Goal: Task Accomplishment & Management: Complete application form

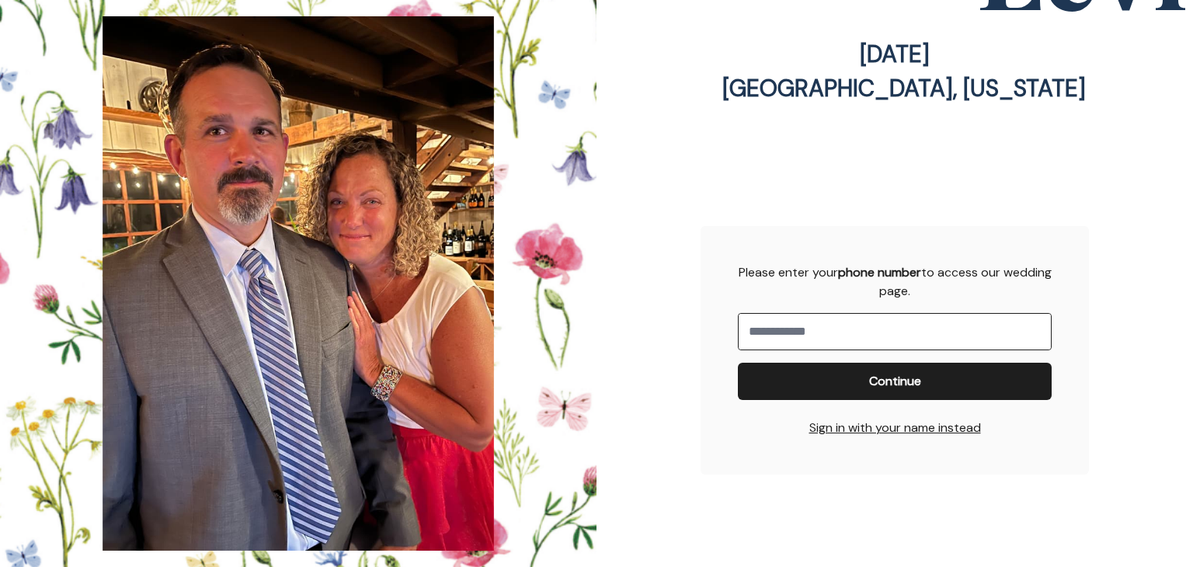
scroll to position [423, 0]
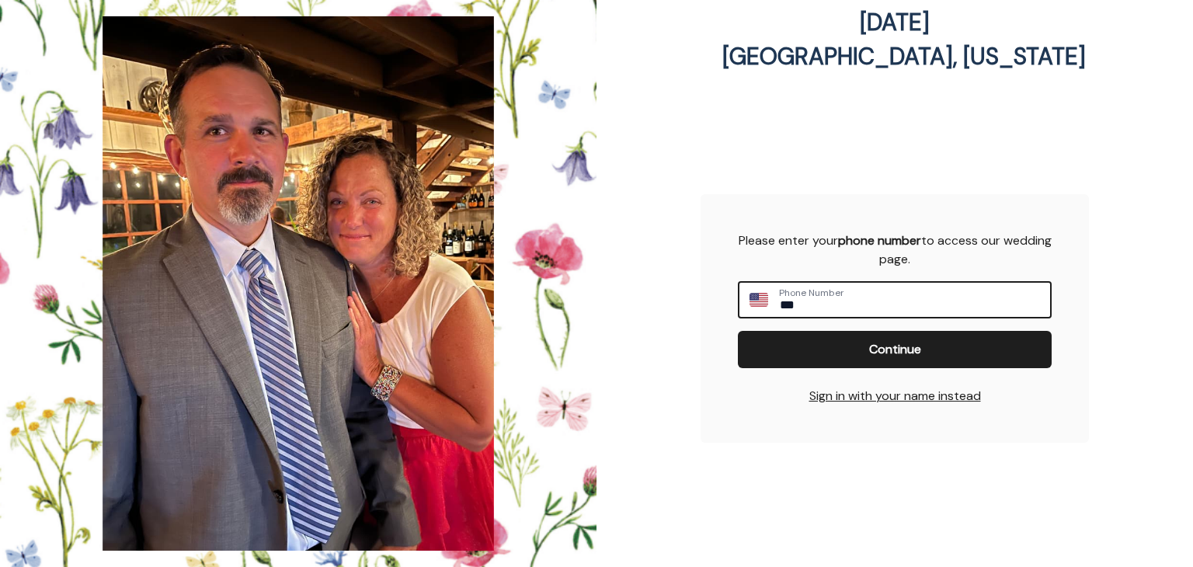
click at [799, 308] on input "**" at bounding box center [914, 300] width 272 height 34
type input "**********"
click at [809, 340] on span "Continue" at bounding box center [894, 349] width 289 height 19
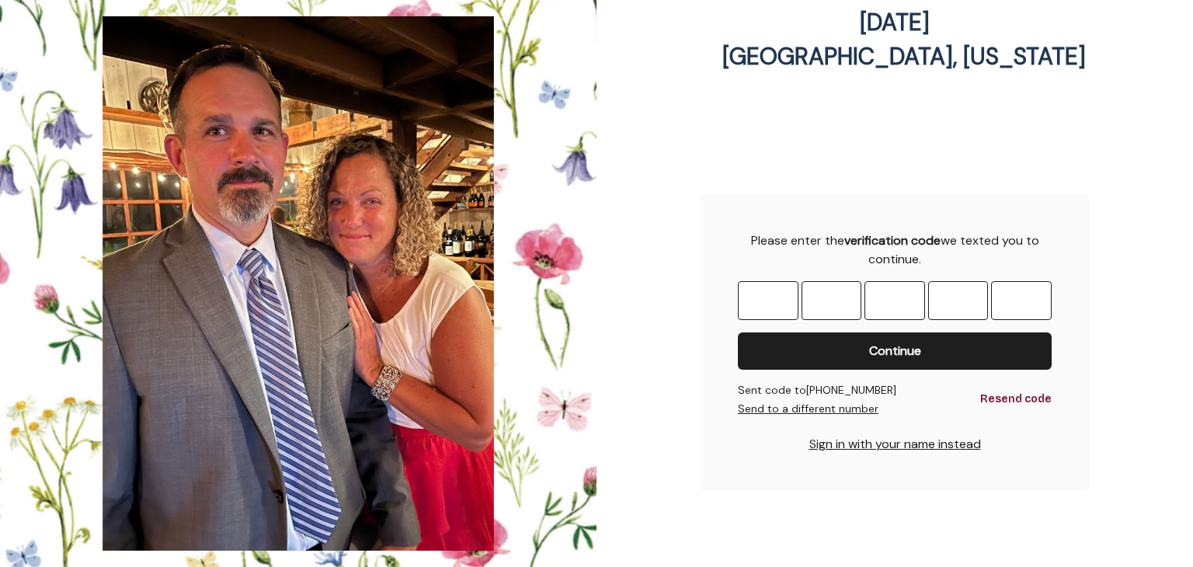
click at [757, 300] on input "Please enter OTP character 1" at bounding box center [768, 300] width 61 height 39
type input "*"
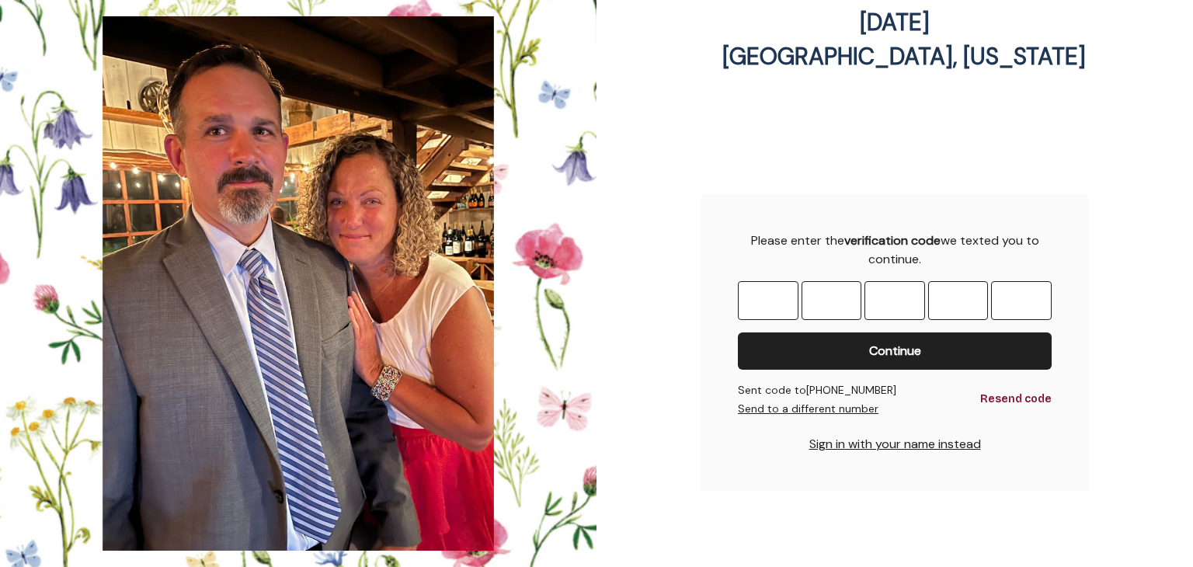
type input "*"
click at [830, 360] on button "Continue" at bounding box center [895, 350] width 314 height 37
click at [869, 345] on span "Continue" at bounding box center [895, 351] width 52 height 19
click at [876, 444] on button "Sign in with your name instead" at bounding box center [895, 444] width 172 height 19
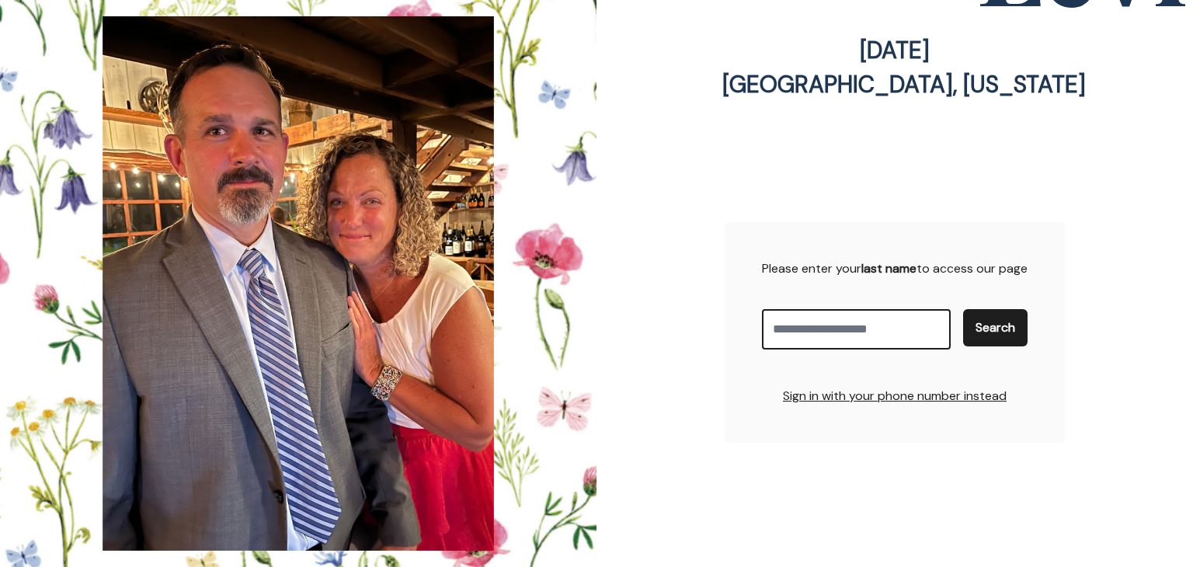
scroll to position [394, 0]
click at [806, 326] on input "Enter your last name" at bounding box center [856, 330] width 189 height 40
type input "******"
click at [1010, 318] on button "Search" at bounding box center [995, 328] width 64 height 37
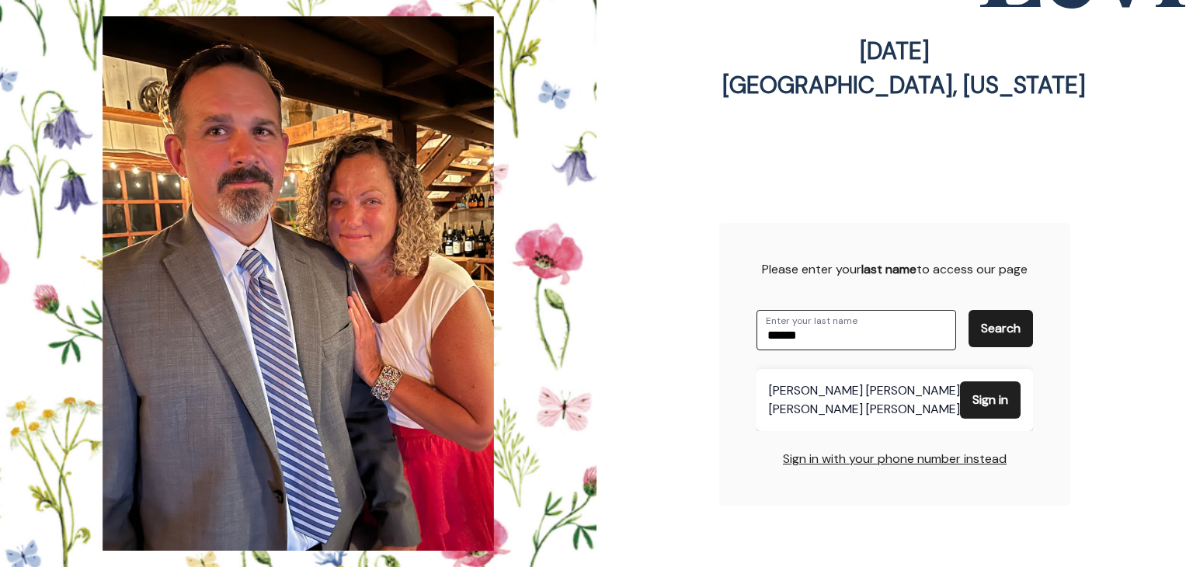
click at [973, 398] on span "Sign in" at bounding box center [991, 400] width 36 height 19
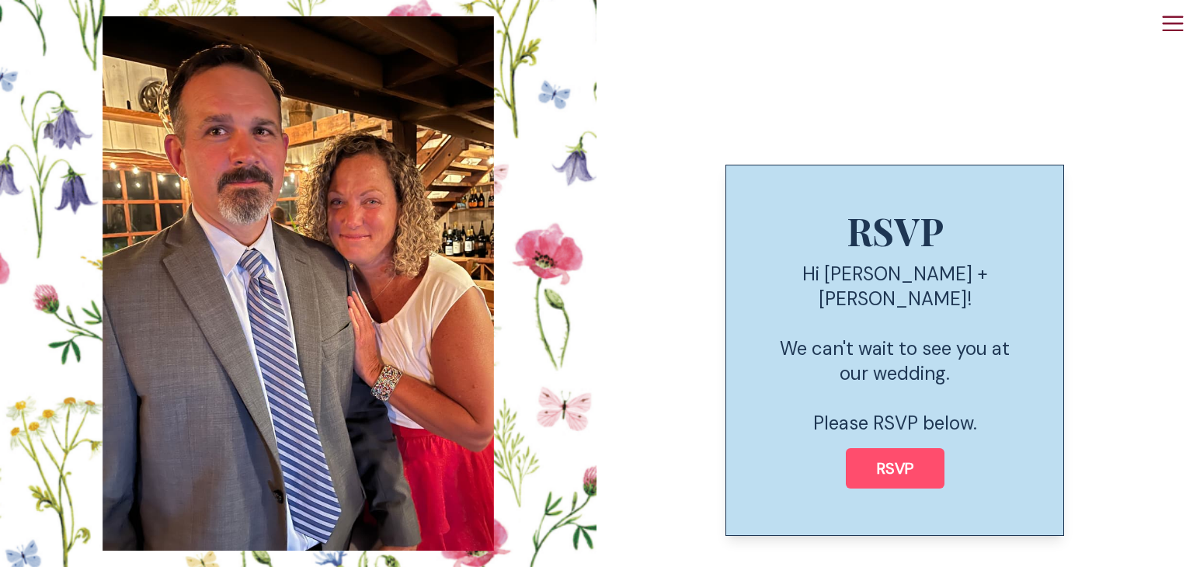
scroll to position [647, 0]
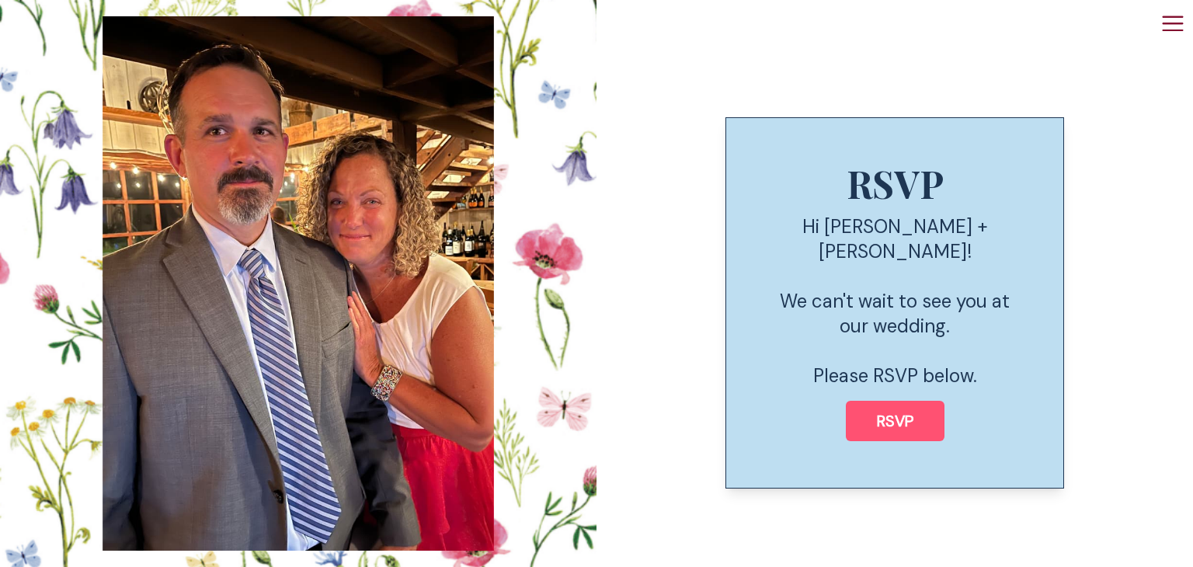
click at [864, 411] on span "RSVP" at bounding box center [895, 421] width 74 height 20
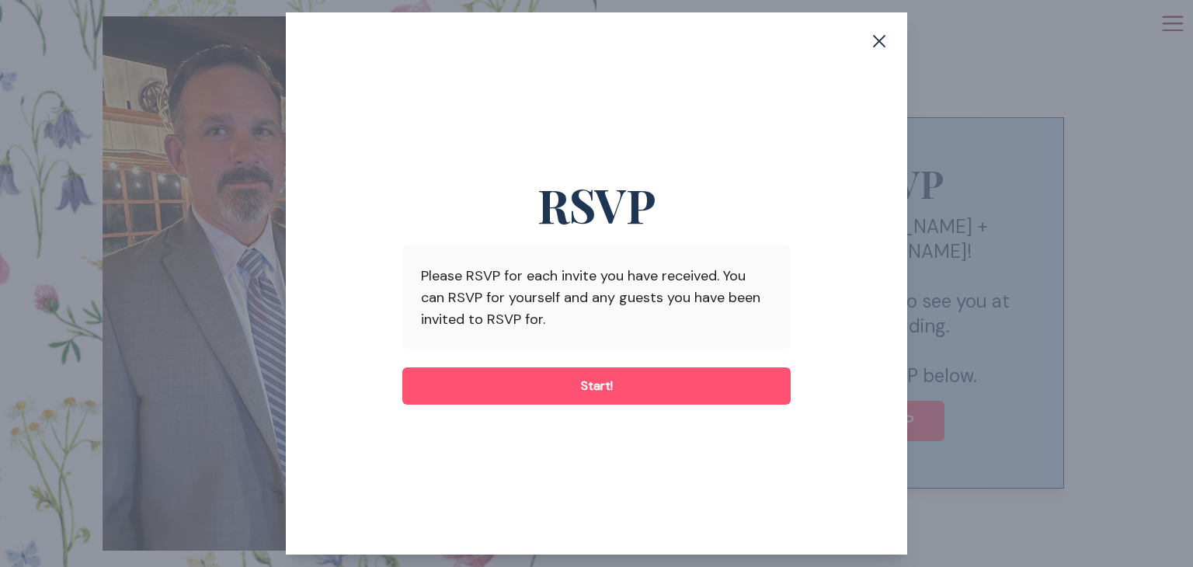
click at [566, 381] on span "Start!" at bounding box center [597, 386] width 364 height 19
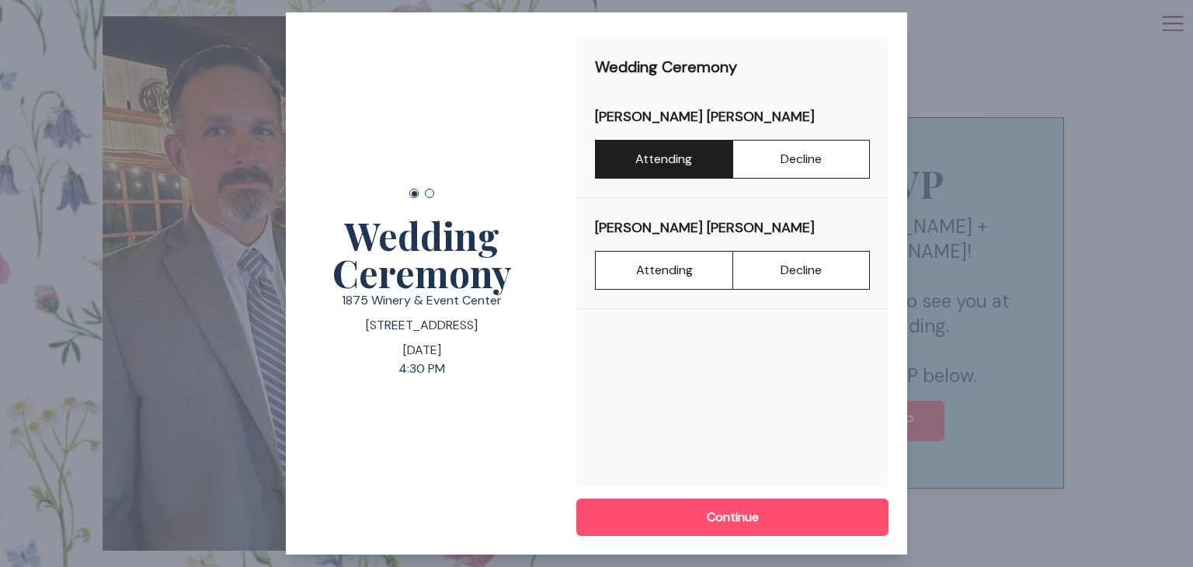
click at [649, 163] on label "Attending" at bounding box center [663, 159] width 137 height 39
click at [661, 262] on label "Attending" at bounding box center [663, 270] width 137 height 39
click at [689, 517] on span "Continue" at bounding box center [732, 517] width 287 height 19
click at [662, 160] on label "Attending" at bounding box center [663, 159] width 137 height 39
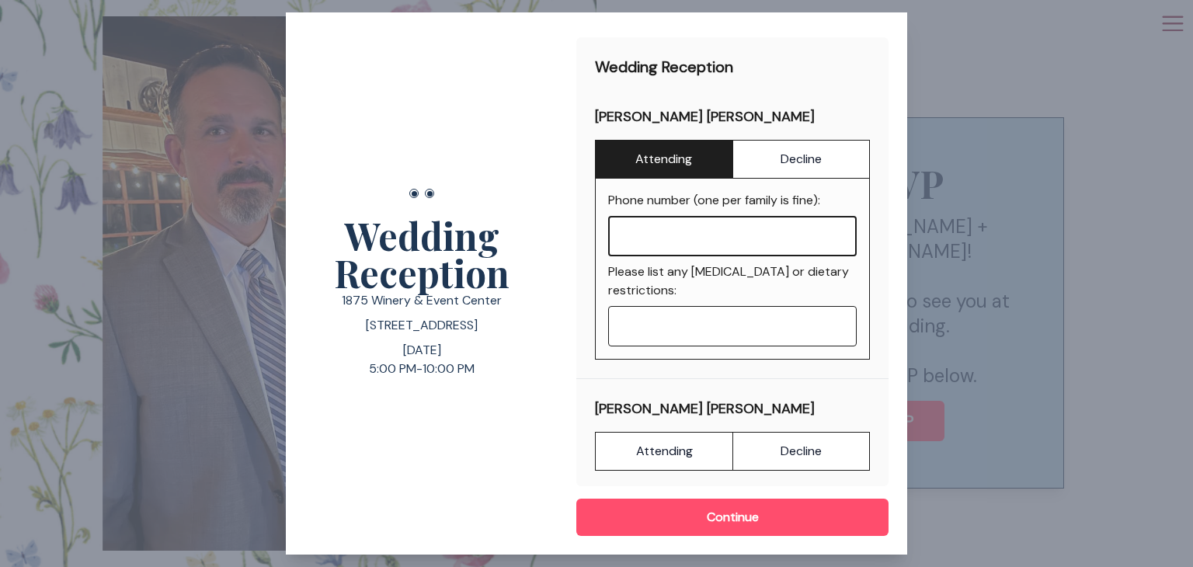
click at [668, 238] on input "Phone number (one per family is fine):" at bounding box center [732, 236] width 249 height 40
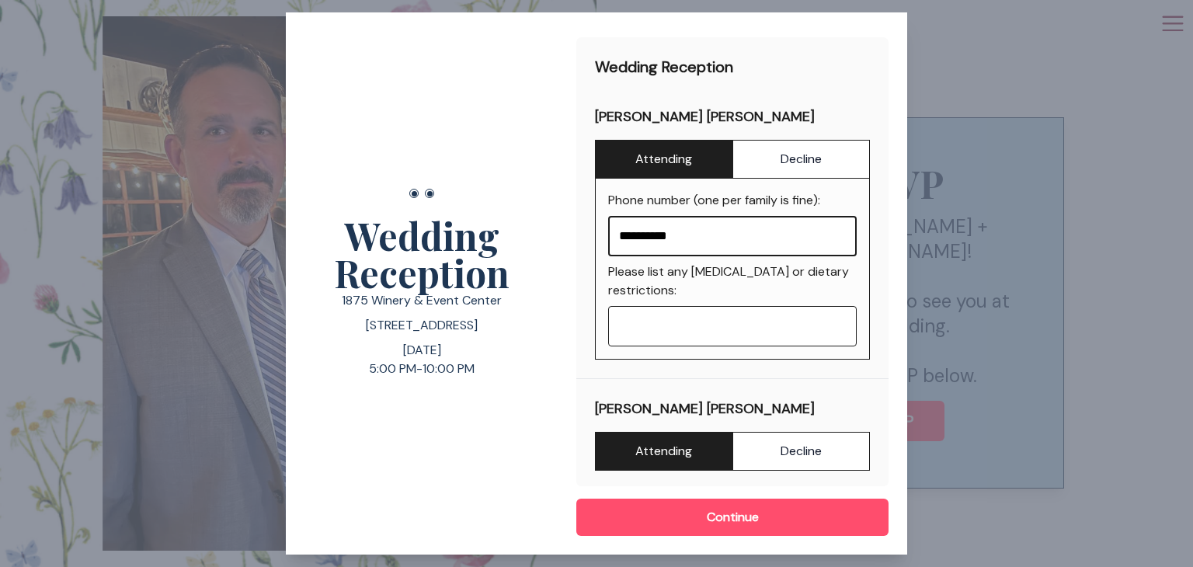
type input "**********"
click at [657, 453] on label "Attending" at bounding box center [663, 451] width 137 height 39
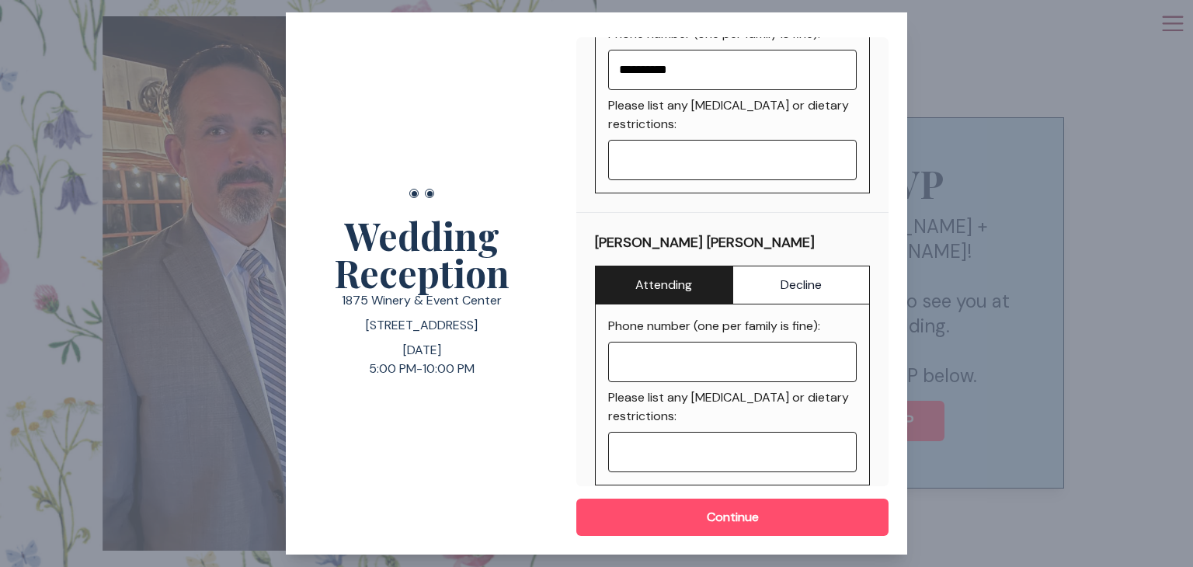
scroll to position [183, 0]
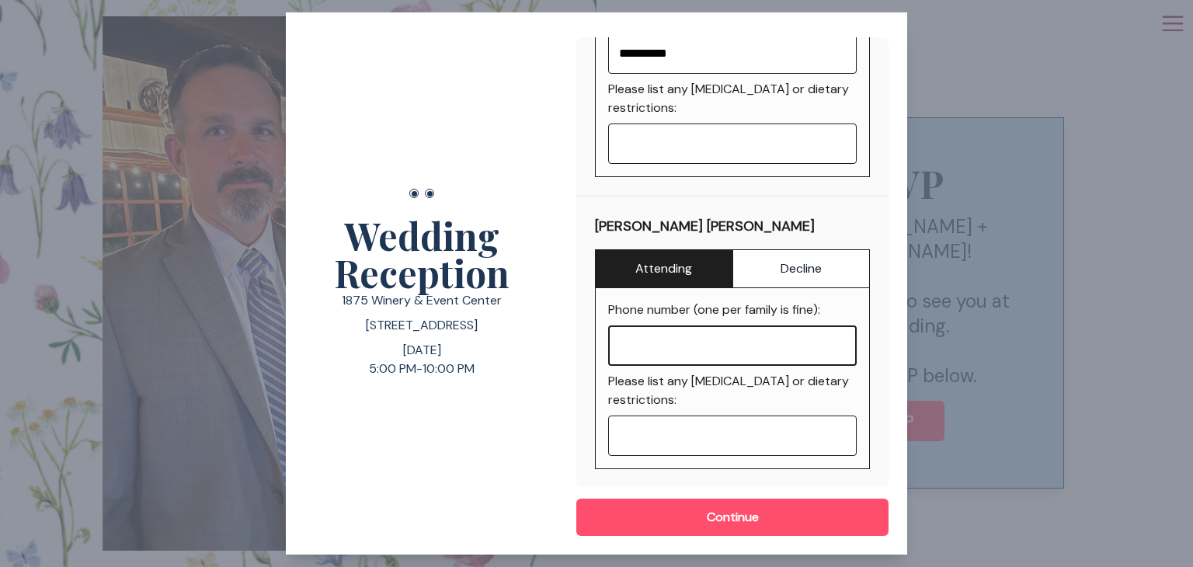
click at [628, 346] on input "Phone number (one per family is fine):" at bounding box center [732, 345] width 249 height 40
type input "**********"
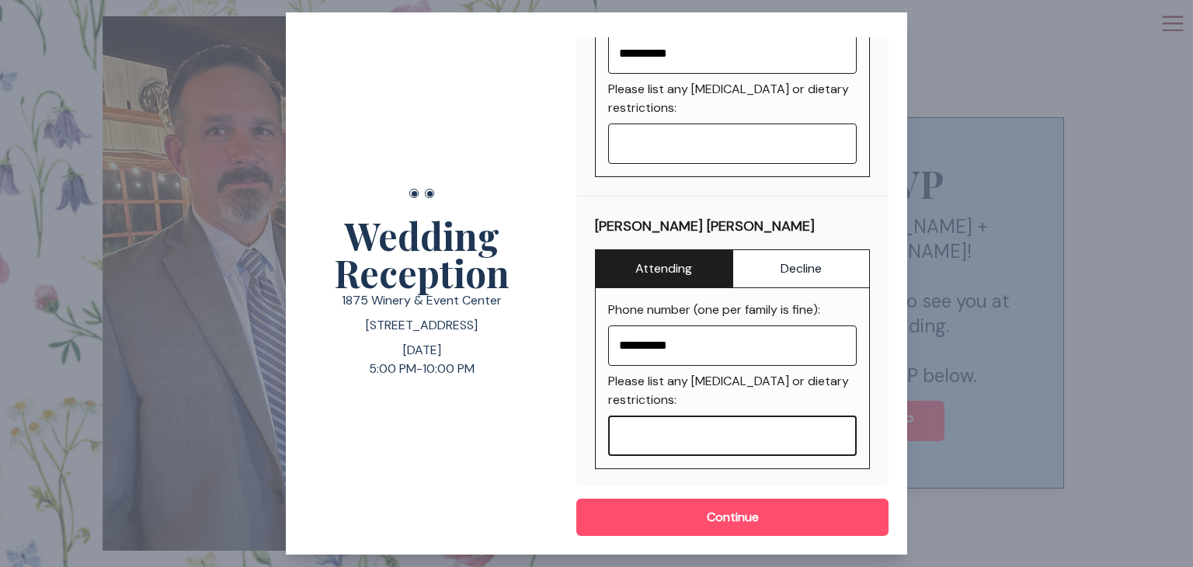
click at [639, 434] on input "Please list any food allergies or dietary restrictions:" at bounding box center [732, 436] width 249 height 40
type input "*"
click at [692, 513] on span "Continue" at bounding box center [732, 517] width 287 height 19
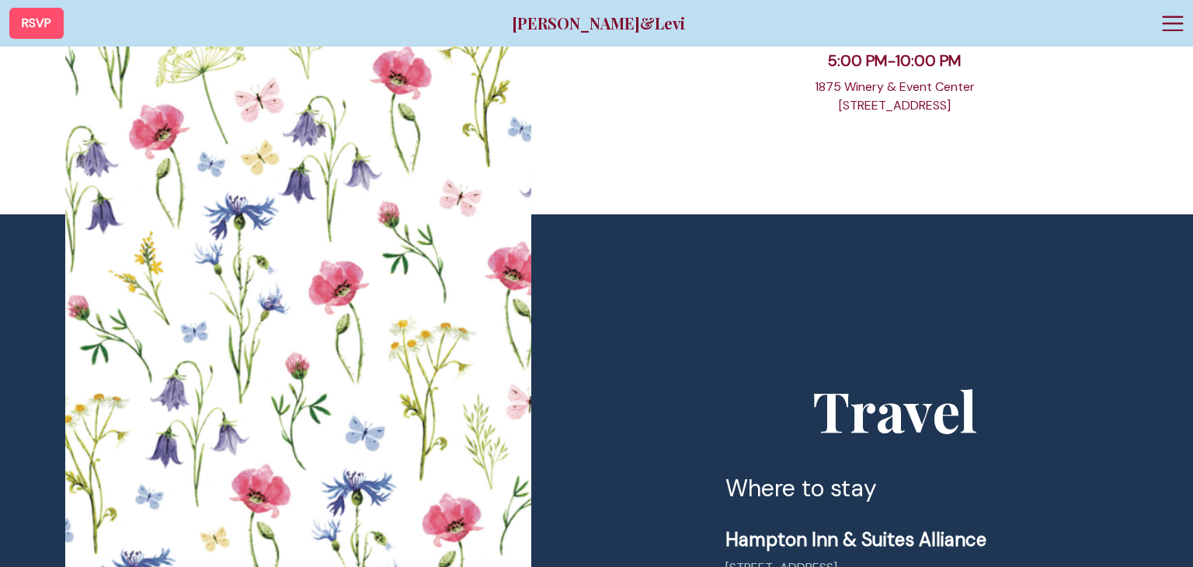
scroll to position [1839, 0]
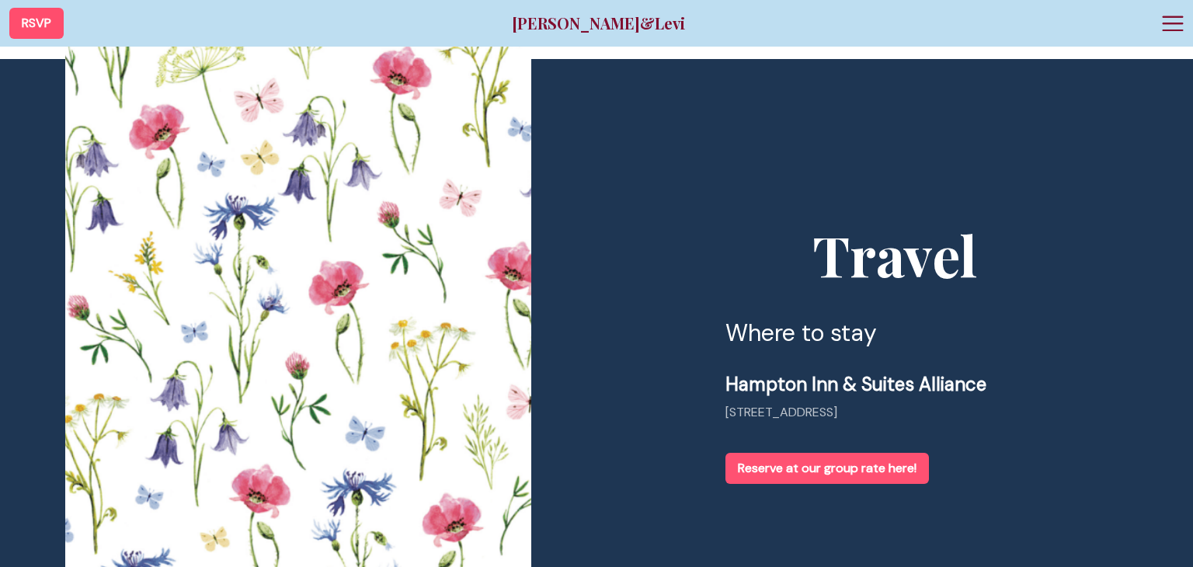
click at [784, 468] on link "Reserve at our group rate here!" at bounding box center [827, 468] width 204 height 31
